Goal: Task Accomplishment & Management: Complete application form

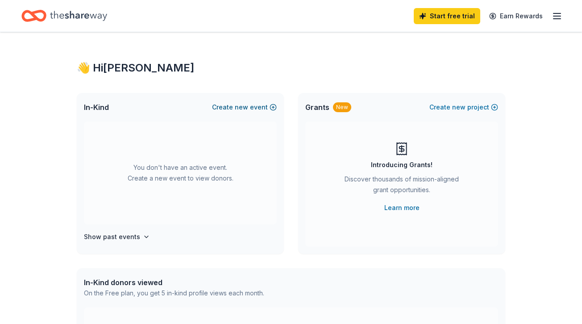
click at [236, 106] on button "Create new event" at bounding box center [244, 107] width 65 height 11
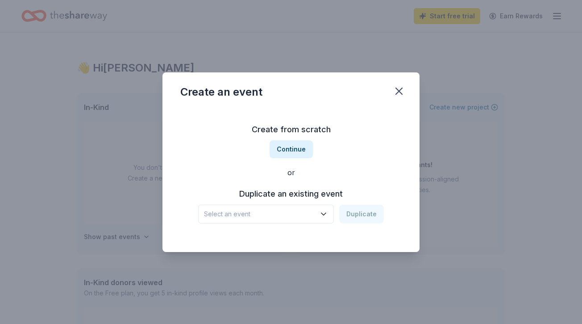
click at [269, 223] on div "Create from scratch Continue or Duplicate an existing event Select an event Dup…" at bounding box center [290, 172] width 221 height 129
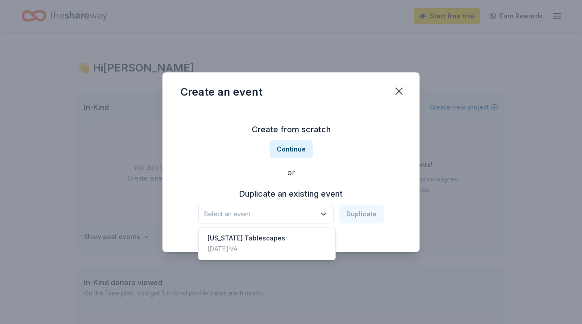
click at [261, 212] on span "Select an event" at bounding box center [260, 213] width 112 height 11
click at [275, 156] on div "Create from scratch Continue or Duplicate an existing event Select an event Dup…" at bounding box center [290, 172] width 221 height 129
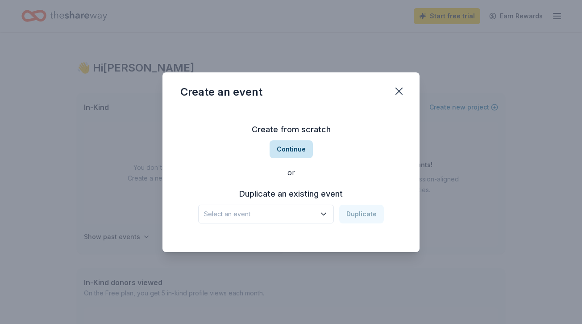
click at [284, 152] on button "Continue" at bounding box center [291, 149] width 43 height 18
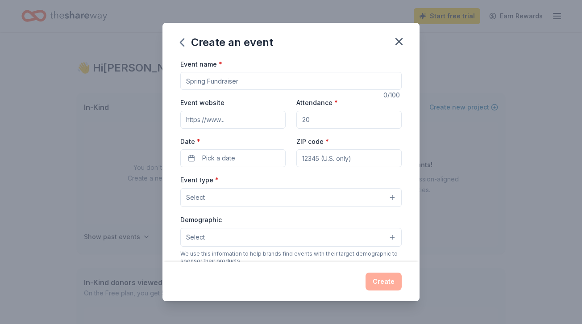
click at [206, 82] on input "Event name *" at bounding box center [290, 81] width 221 height 18
type input "The Big Turkey Trot"
click at [196, 117] on input "Event website" at bounding box center [232, 120] width 105 height 18
type input "[DOMAIN_NAME]"
type input "1000"
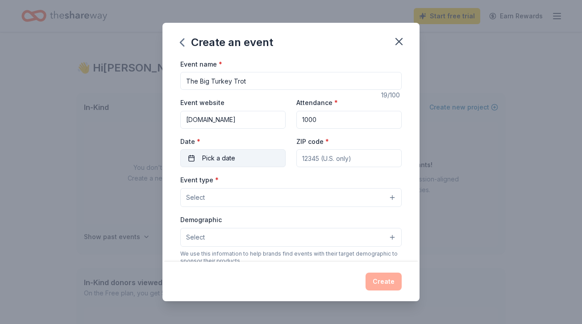
click at [199, 161] on button "Pick a date" at bounding box center [232, 158] width 105 height 18
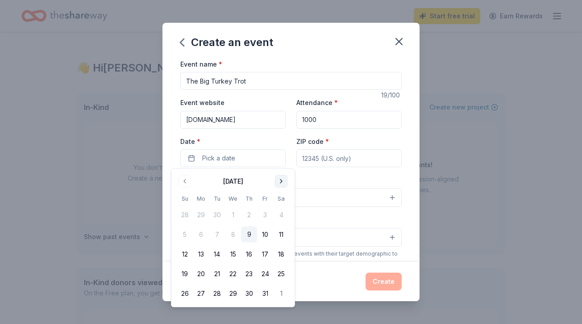
click at [280, 182] on button "Go to next month" at bounding box center [281, 181] width 12 height 12
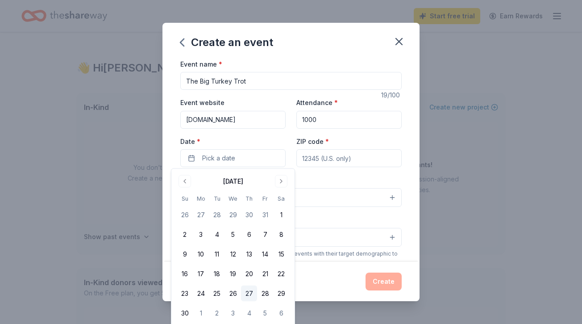
click at [250, 294] on button "27" at bounding box center [249, 293] width 16 height 16
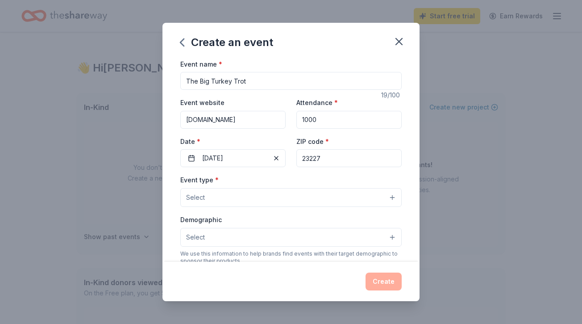
type input "23227"
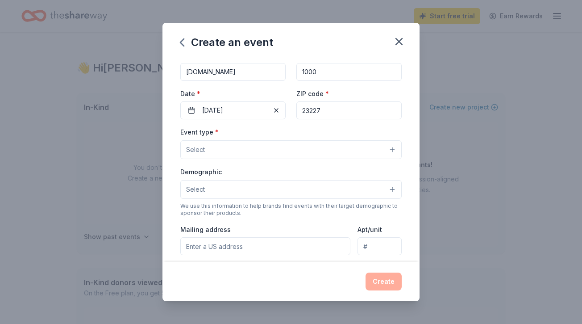
scroll to position [28, 0]
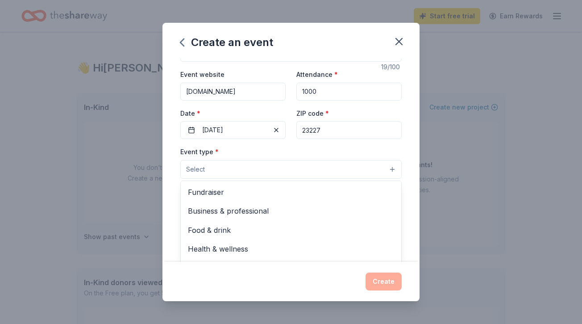
click at [226, 163] on button "Select" at bounding box center [290, 169] width 221 height 19
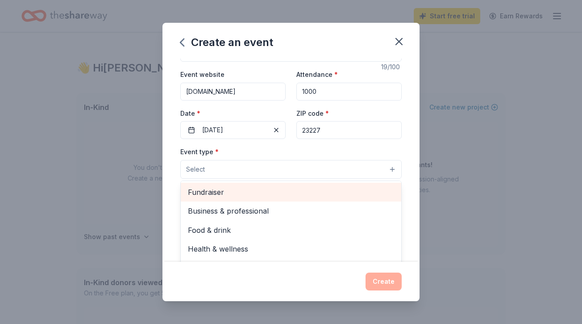
scroll to position [0, 0]
click at [208, 192] on span "Fundraiser" at bounding box center [291, 192] width 206 height 12
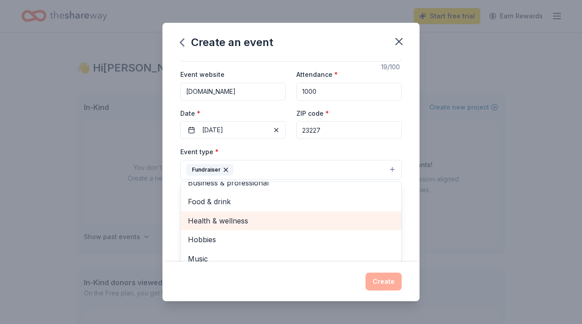
scroll to position [10, 0]
click at [235, 226] on div "Health & wellness" at bounding box center [291, 221] width 220 height 19
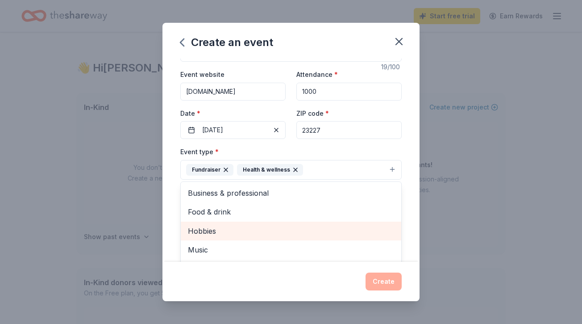
scroll to position [0, 0]
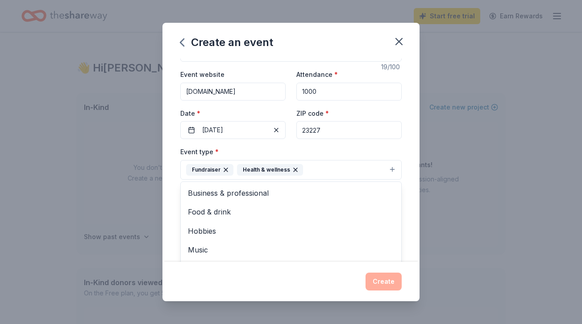
click at [172, 145] on div "Event name * The Big Turkey Trot 19 /100 Event website [DOMAIN_NAME] Attendance…" at bounding box center [290, 159] width 257 height 203
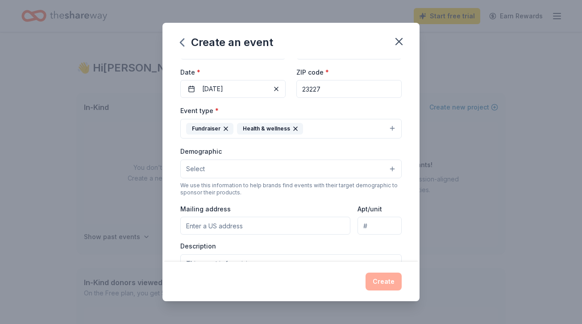
scroll to position [81, 0]
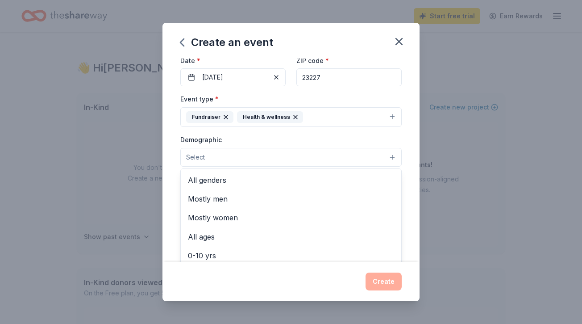
click at [199, 152] on span "Select" at bounding box center [195, 157] width 19 height 11
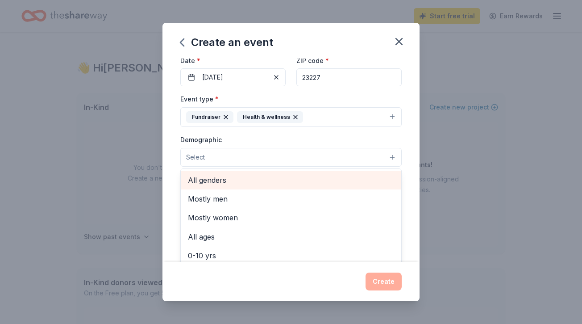
click at [203, 179] on span "All genders" at bounding box center [291, 180] width 206 height 12
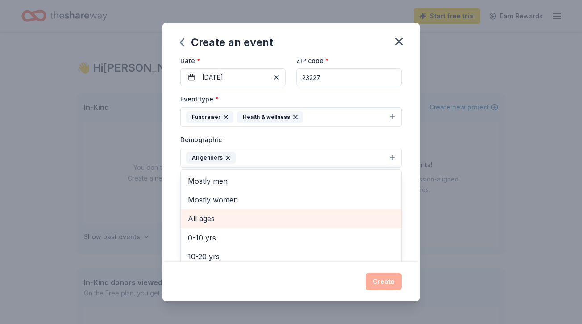
click at [201, 217] on span "All ages" at bounding box center [291, 218] width 206 height 12
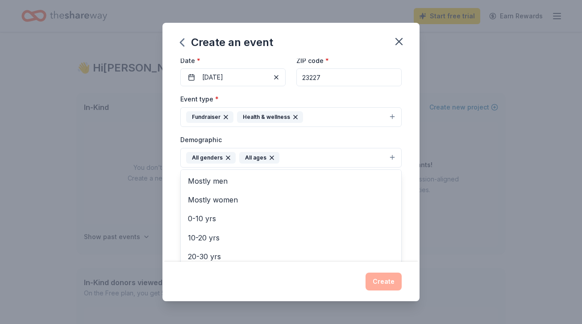
click at [170, 203] on div "Event name * The Big Turkey Trot 19 /100 Event website [DOMAIN_NAME] Attendance…" at bounding box center [290, 159] width 257 height 203
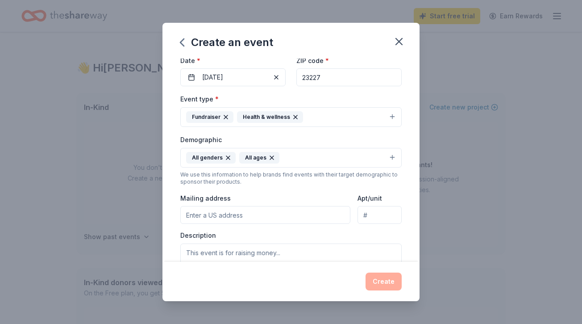
click at [199, 215] on input "Mailing address" at bounding box center [265, 215] width 170 height 18
type input "[STREET_ADDRESS][PERSON_NAME]"
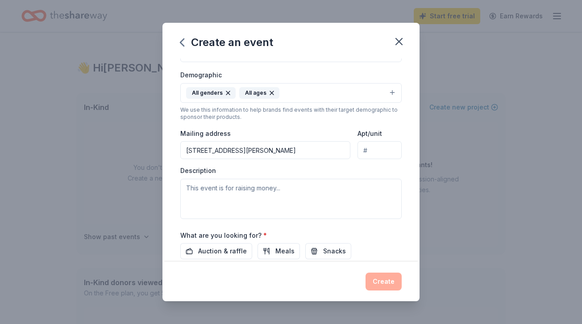
scroll to position [168, 0]
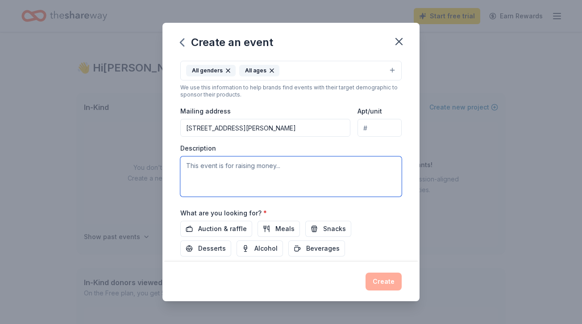
click at [195, 165] on textarea at bounding box center [290, 176] width 221 height 40
type textarea "T"
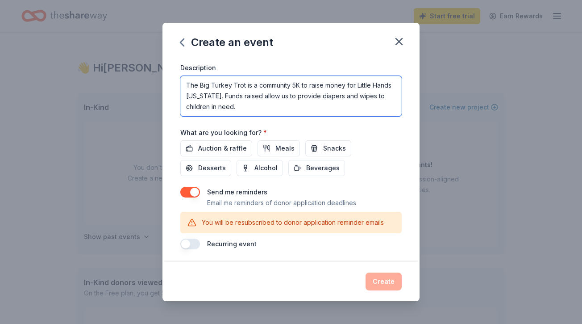
scroll to position [248, 0]
type textarea "The Big Turkey Trot is a community 5K to raise money for Little Hands [US_STATE…"
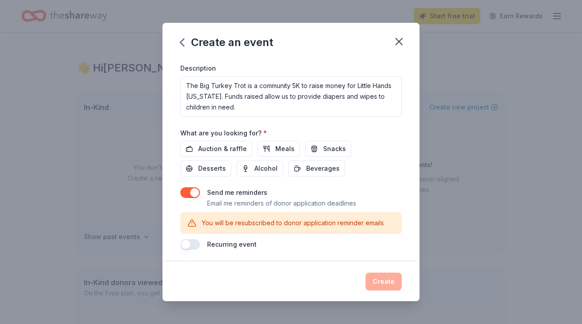
click at [278, 241] on div "Recurring event" at bounding box center [290, 244] width 221 height 11
click at [337, 148] on span "Snacks" at bounding box center [334, 148] width 23 height 11
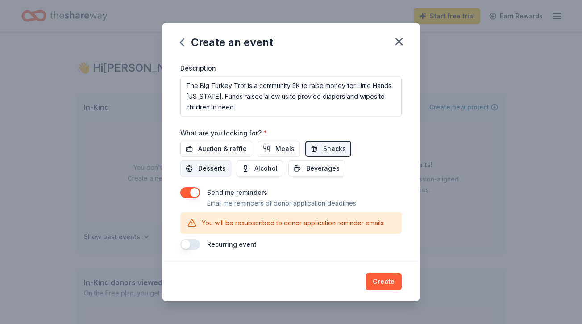
click at [231, 160] on button "Desserts" at bounding box center [205, 168] width 51 height 16
click at [288, 172] on button "Beverages" at bounding box center [316, 168] width 57 height 16
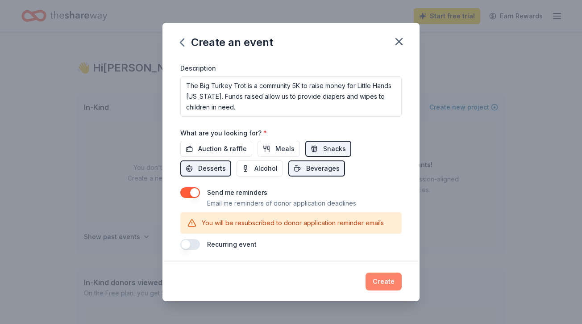
click at [381, 281] on button "Create" at bounding box center [383, 281] width 36 height 18
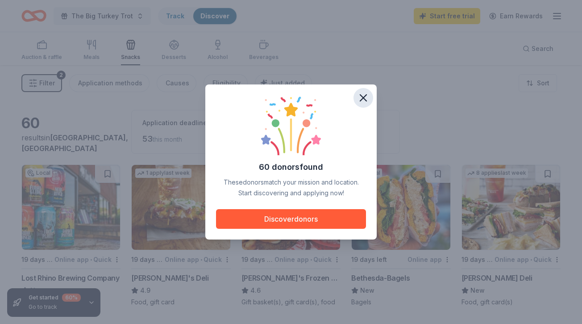
click at [359, 94] on icon "button" at bounding box center [363, 97] width 12 height 12
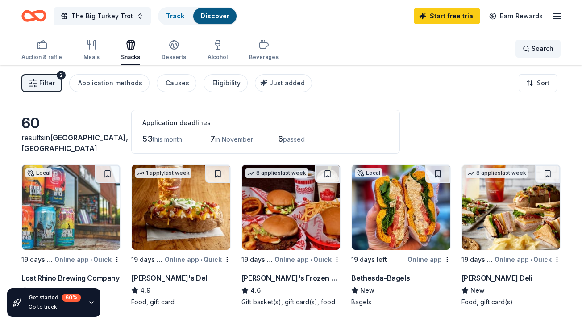
click at [538, 49] on span "Search" at bounding box center [542, 48] width 22 height 11
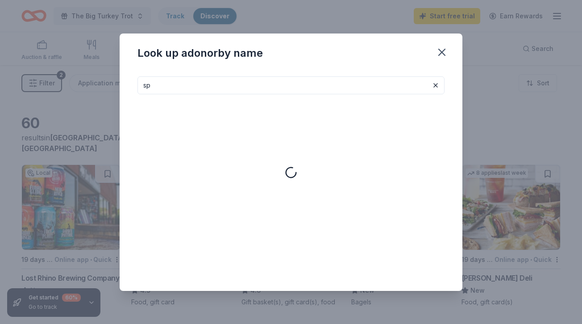
type input "s"
type input "r"
click at [442, 53] on icon "button" at bounding box center [442, 52] width 12 height 12
